Goal: Task Accomplishment & Management: Manage account settings

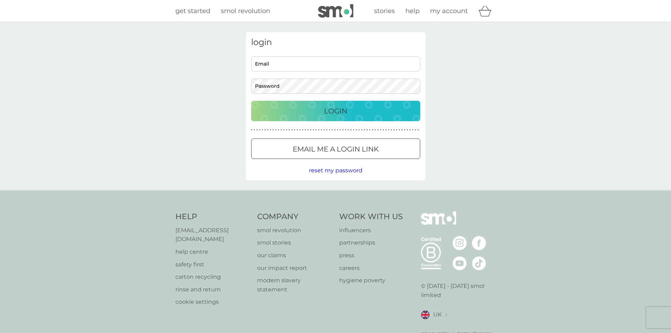
click at [292, 64] on input "Email" at bounding box center [335, 63] width 169 height 15
type input "wg227@cantab.ac.uk"
click at [335, 145] on div at bounding box center [335, 148] width 25 height 7
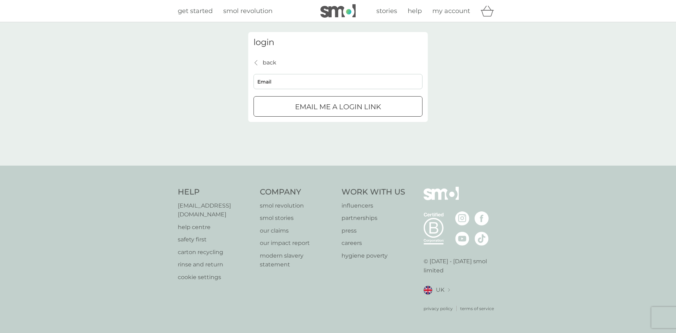
click at [324, 85] on input "Email" at bounding box center [338, 81] width 169 height 15
type input "wg227@cantab.ac.uk"
click at [325, 100] on button "Email me a login link" at bounding box center [338, 106] width 169 height 20
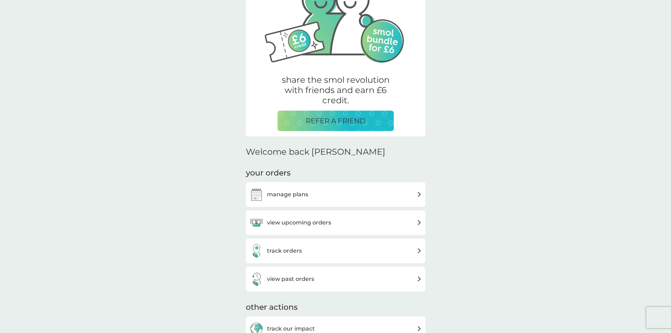
scroll to position [141, 0]
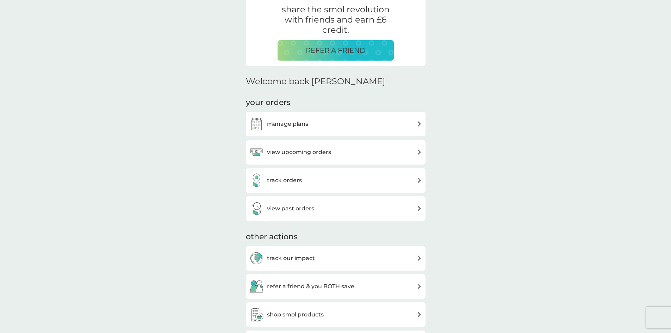
click at [299, 124] on h3 "manage plans" at bounding box center [287, 123] width 41 height 9
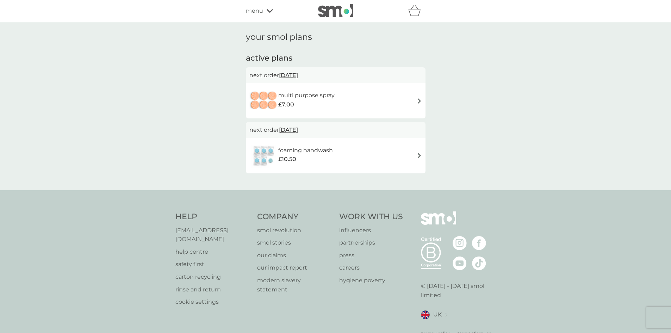
click at [288, 95] on h6 "multi purpose spray" at bounding box center [306, 95] width 56 height 9
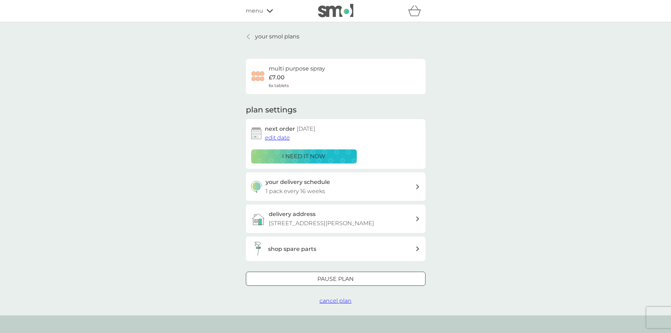
click at [341, 275] on div at bounding box center [335, 278] width 25 height 7
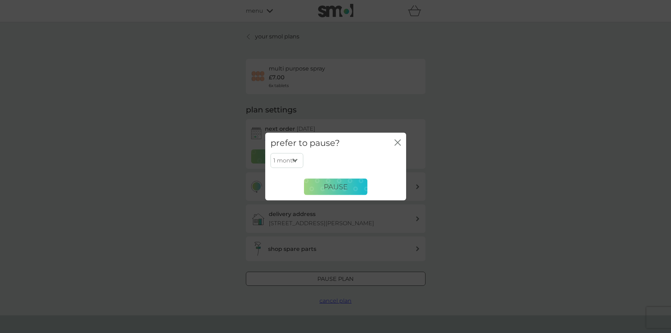
click at [295, 162] on select "1 month 2 months 3 months 4 months 5 months 6 months" at bounding box center [286, 160] width 33 height 15
select select "2"
click at [270, 153] on select "1 month 2 months 3 months 4 months 5 months 6 months" at bounding box center [286, 160] width 33 height 15
click at [331, 183] on span "Pause" at bounding box center [336, 186] width 24 height 8
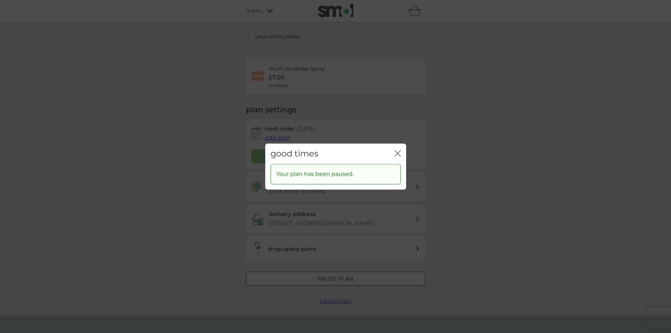
click at [398, 152] on icon "close" at bounding box center [397, 153] width 6 height 6
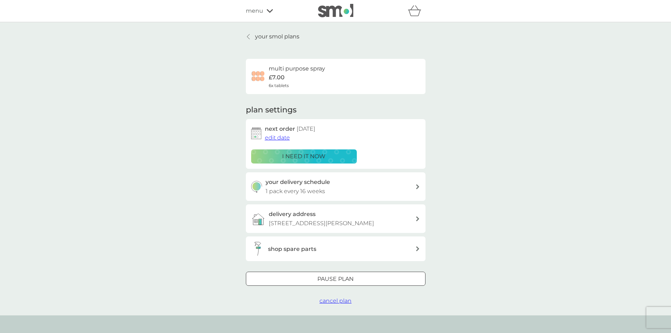
click at [268, 36] on p "your smol plans" at bounding box center [277, 36] width 44 height 9
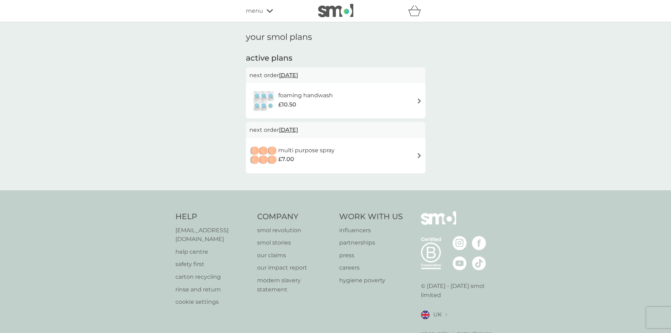
click at [270, 99] on img at bounding box center [263, 100] width 29 height 25
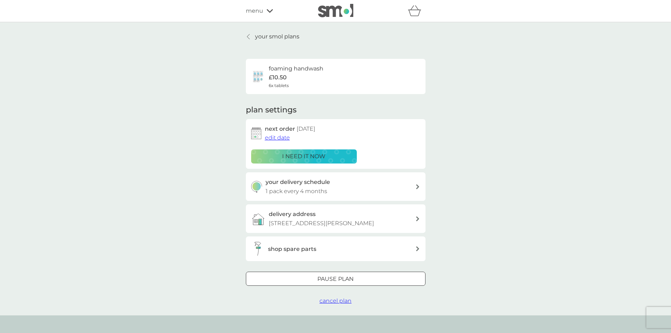
click at [335, 279] on div at bounding box center [335, 278] width 1 height 1
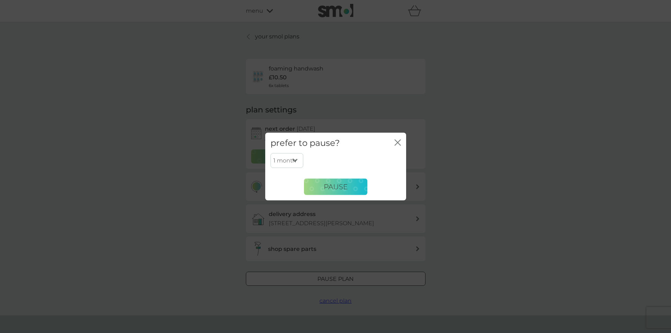
click at [291, 162] on select "1 month 2 months 3 months 4 months 5 months 6 months" at bounding box center [286, 160] width 33 height 15
select select "2"
click at [270, 153] on select "1 month 2 months 3 months 4 months 5 months 6 months" at bounding box center [286, 160] width 33 height 15
click at [333, 185] on span "Pause" at bounding box center [336, 186] width 24 height 8
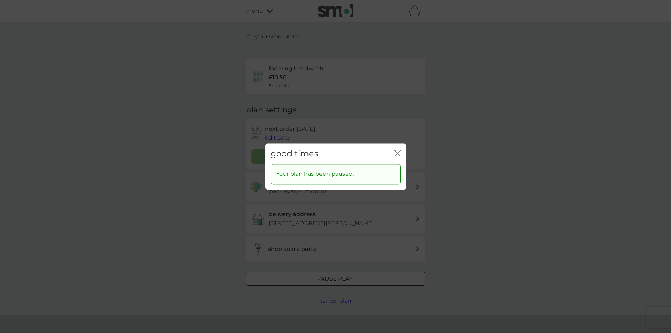
click at [398, 152] on icon "close" at bounding box center [399, 153] width 3 height 6
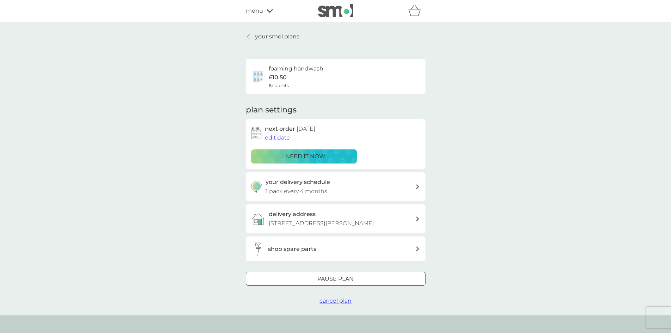
click at [270, 36] on p "your smol plans" at bounding box center [277, 36] width 44 height 9
